Goal: Information Seeking & Learning: Learn about a topic

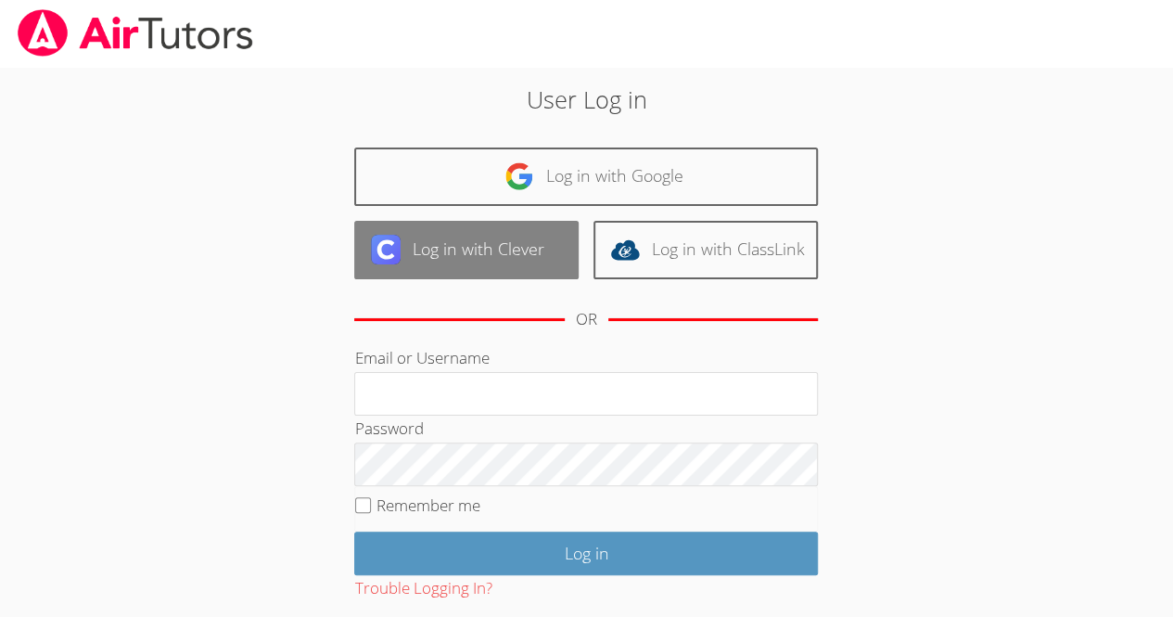
click at [462, 248] on link "Log in with Clever" at bounding box center [466, 250] width 224 height 58
click at [517, 251] on link "Log in with Clever" at bounding box center [466, 250] width 224 height 58
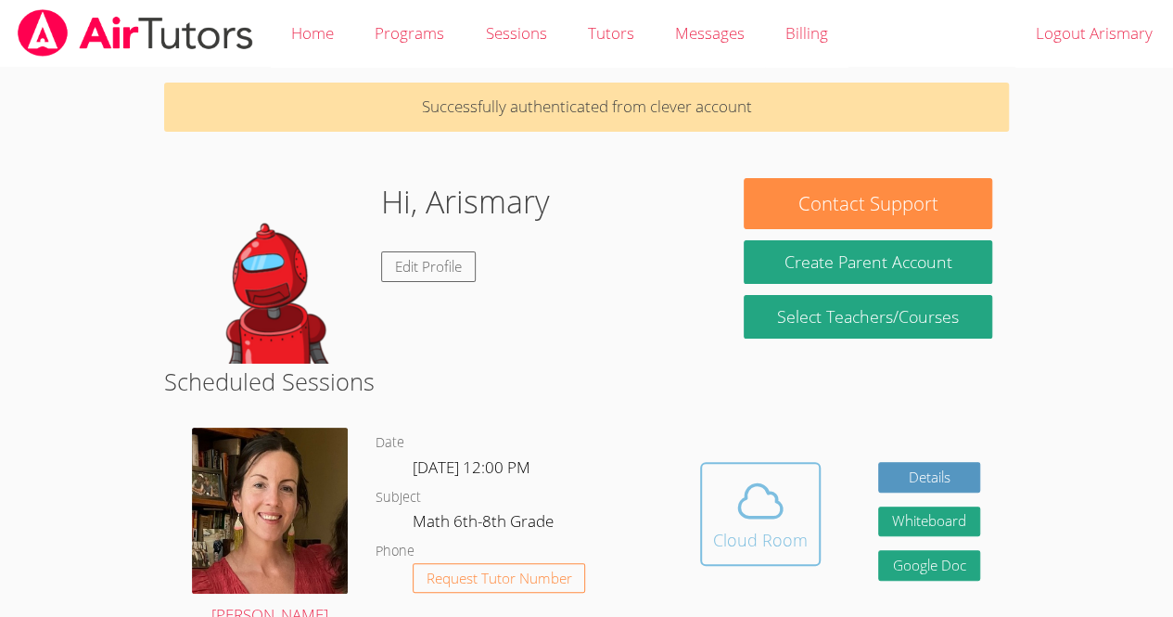
click at [766, 530] on div "Cloud Room" at bounding box center [760, 540] width 95 height 26
click at [746, 505] on icon at bounding box center [761, 501] width 52 height 52
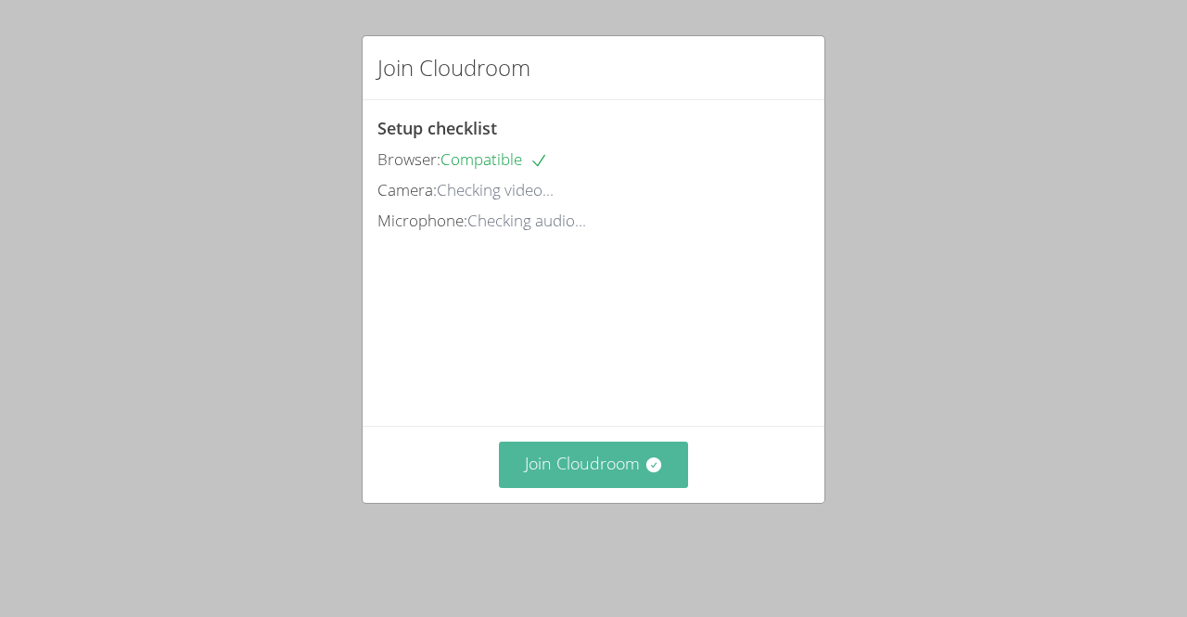
click at [613, 487] on button "Join Cloudroom" at bounding box center [594, 463] width 190 height 45
click at [577, 487] on button "Join Cloudroom" at bounding box center [594, 463] width 190 height 45
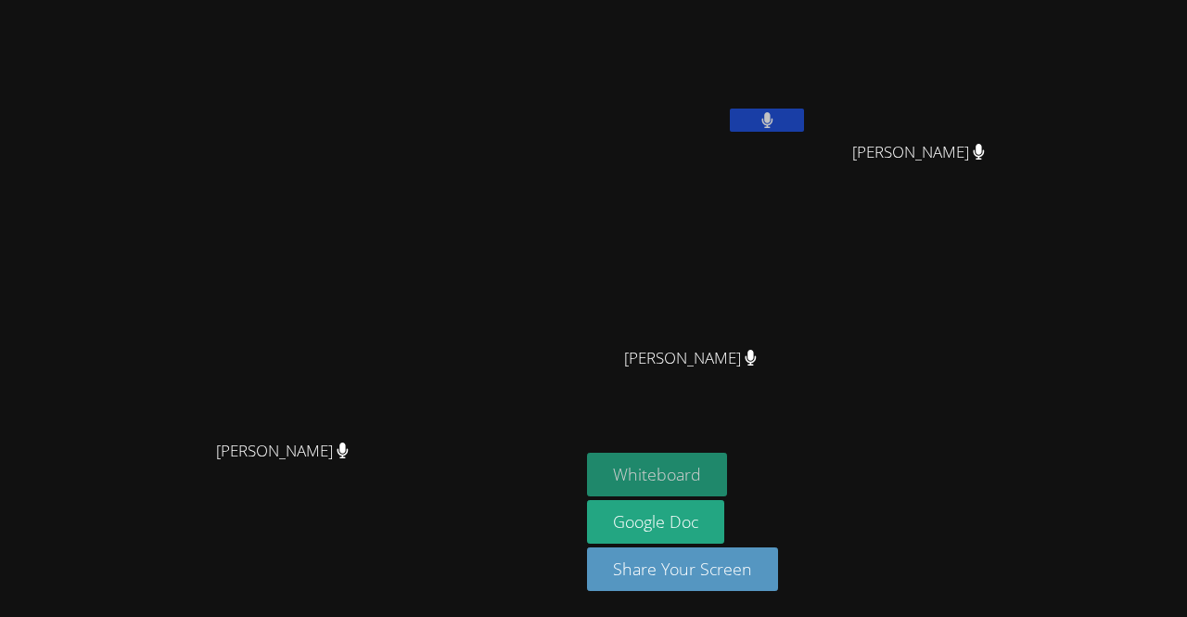
click at [727, 469] on button "Whiteboard" at bounding box center [657, 475] width 140 height 44
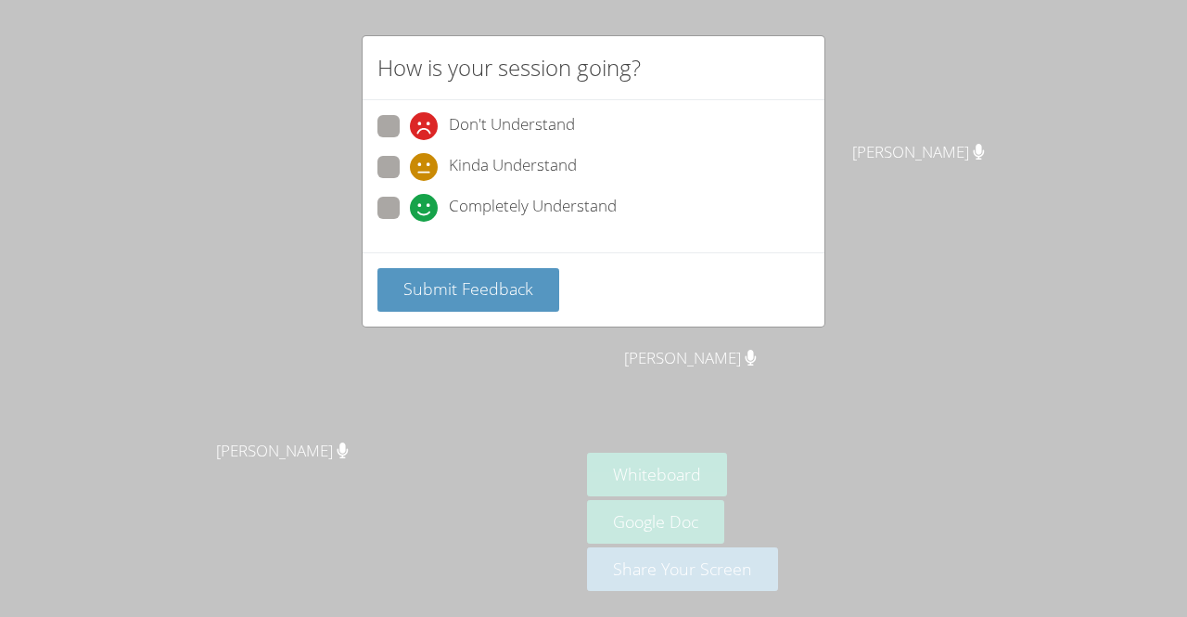
click at [466, 211] on span "Completely Understand" at bounding box center [533, 208] width 168 height 28
click at [426, 211] on input "Completely Understand" at bounding box center [418, 205] width 16 height 16
radio input "true"
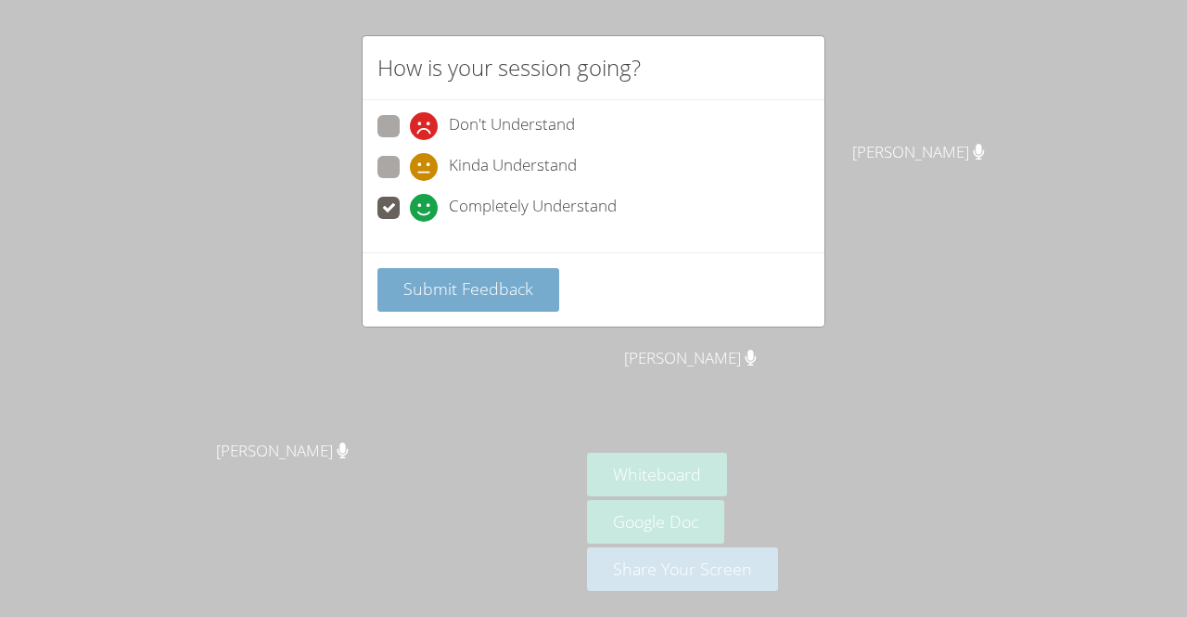
click at [454, 270] on button "Submit Feedback" at bounding box center [468, 290] width 182 height 44
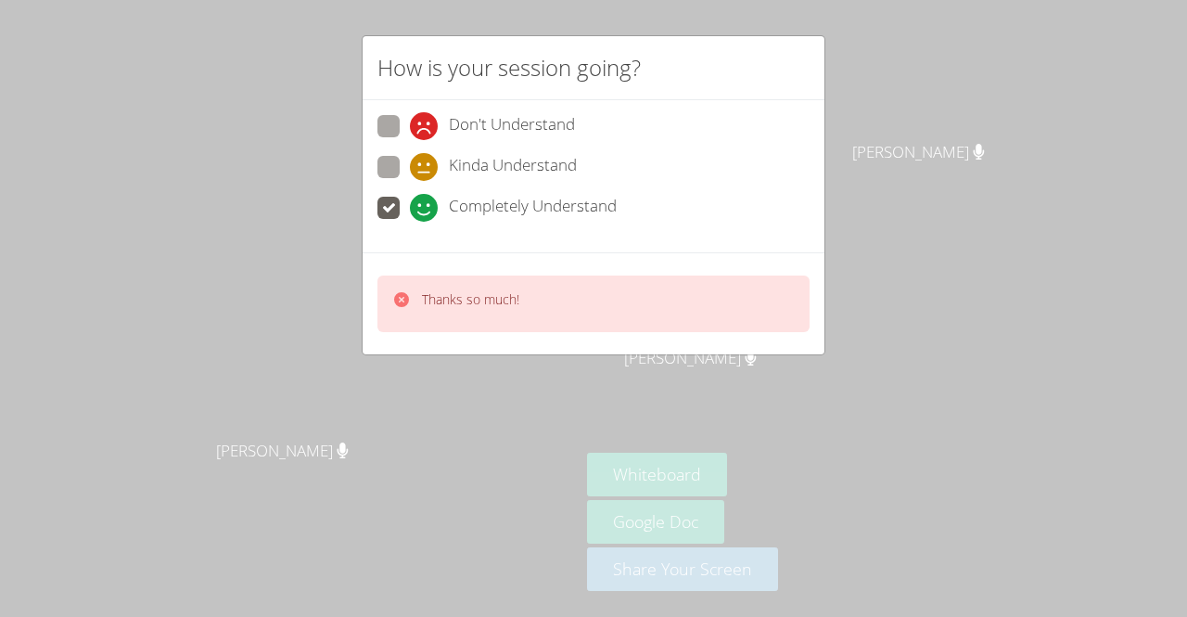
click at [1022, 205] on div "How is your session going? Don't Understand Kinda Understand Completely Underst…" at bounding box center [593, 308] width 1187 height 617
click at [1042, 326] on div "How is your session going? Don't Understand Kinda Understand Completely Underst…" at bounding box center [593, 308] width 1187 height 617
